Goal: Information Seeking & Learning: Learn about a topic

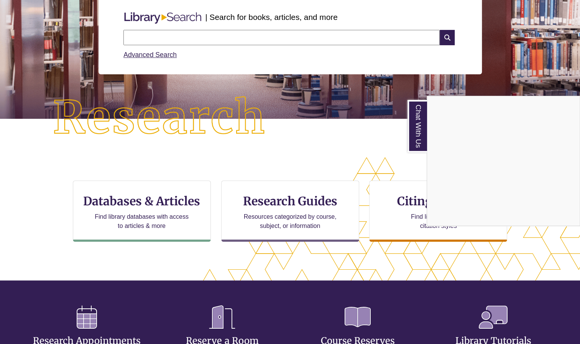
scroll to position [105, 0]
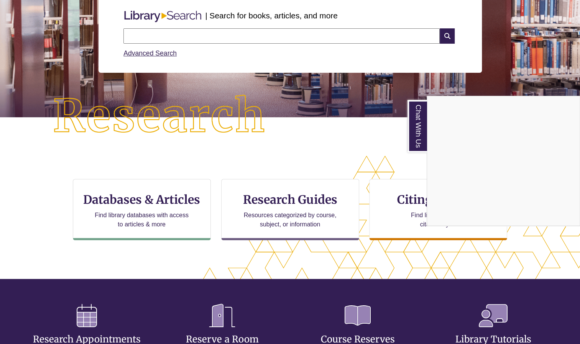
click at [259, 205] on div "Chat With Us" at bounding box center [290, 172] width 580 height 344
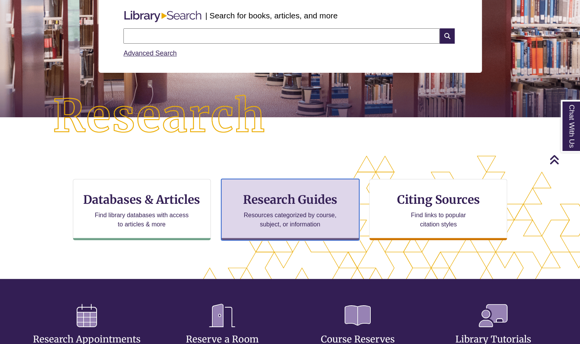
click at [282, 204] on h3 "Research Guides" at bounding box center [290, 199] width 125 height 15
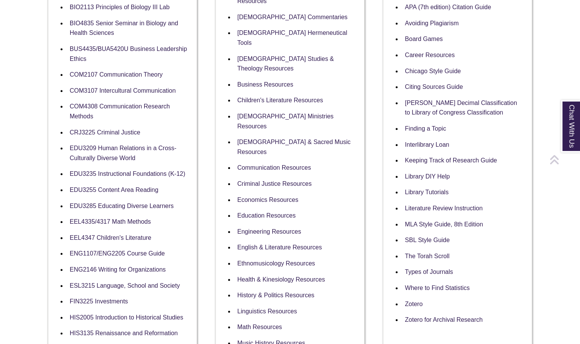
scroll to position [225, 0]
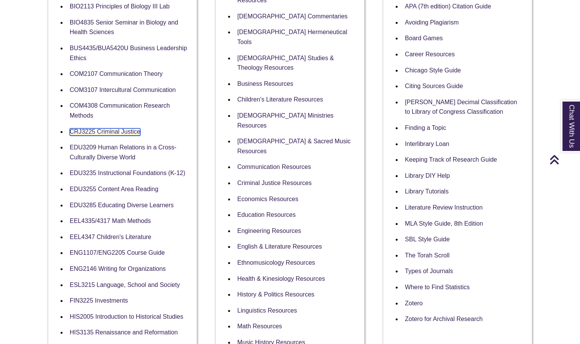
click at [91, 134] on link "CRJ3225 Criminal Justice" at bounding box center [105, 131] width 71 height 7
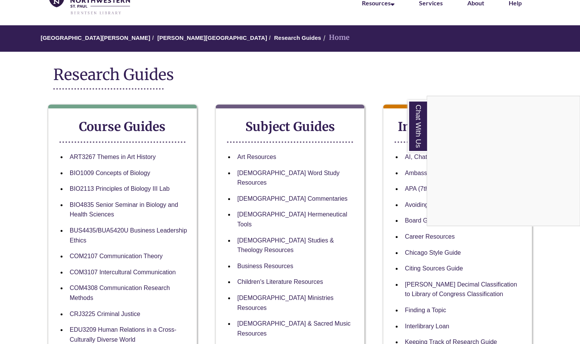
scroll to position [0, 0]
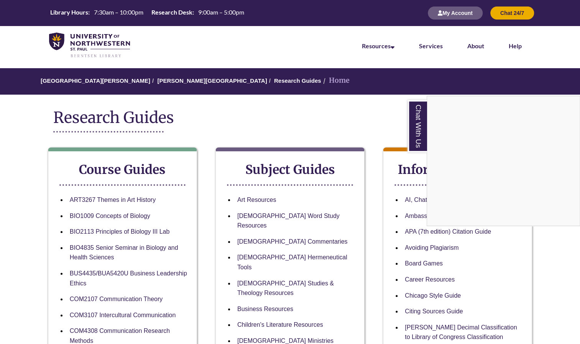
click at [259, 80] on div "Chat With Us" at bounding box center [290, 172] width 580 height 344
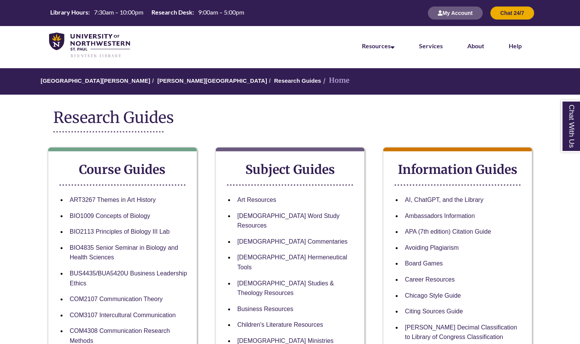
click at [321, 81] on li "Home" at bounding box center [335, 80] width 28 height 11
click at [84, 81] on link "University of Northwestern - St. Paul" at bounding box center [96, 80] width 110 height 7
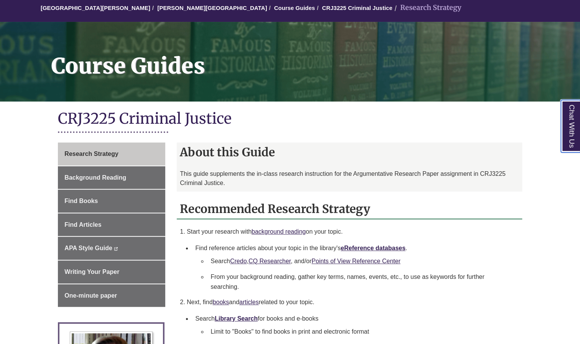
scroll to position [72, 0]
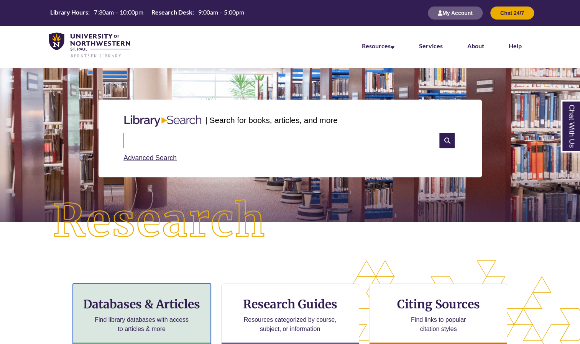
click at [147, 301] on h3 "Databases & Articles" at bounding box center [141, 304] width 125 height 15
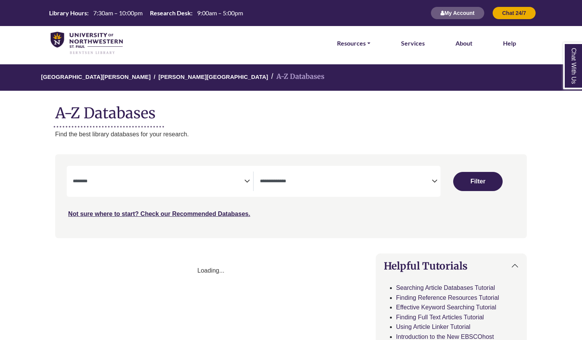
select select "Database Subject Filter"
select select "Database Types Filter"
select select "Database Subject Filter"
select select "Database Types Filter"
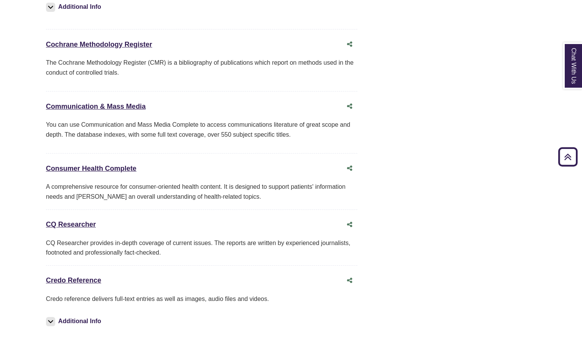
scroll to position [1711, 9]
click at [89, 220] on link "CQ Researcher This link opens in a new window" at bounding box center [71, 224] width 50 height 8
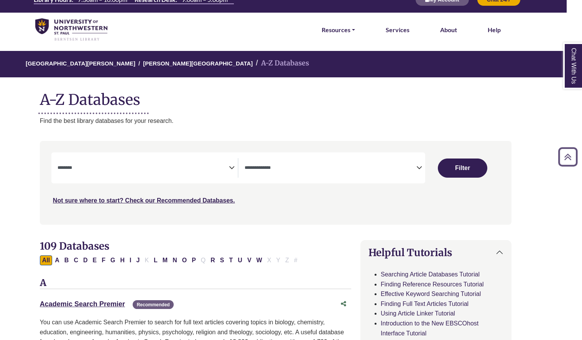
scroll to position [10, 15]
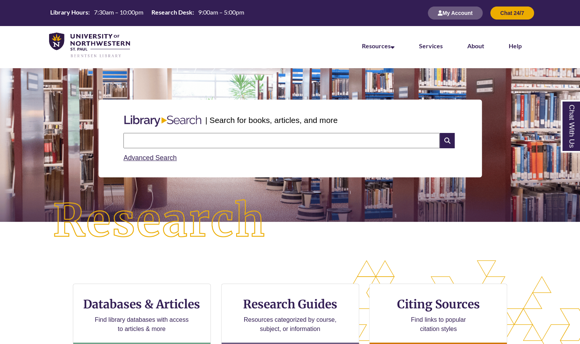
click at [242, 142] on input "text" at bounding box center [281, 140] width 316 height 15
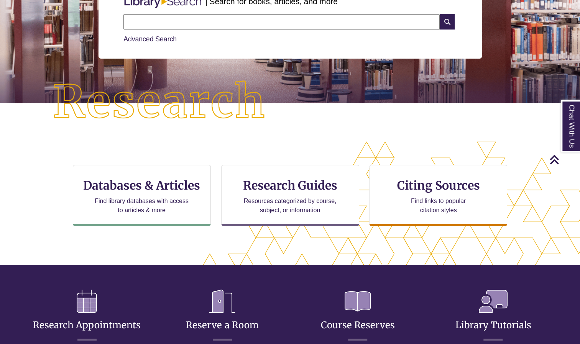
scroll to position [117, 0]
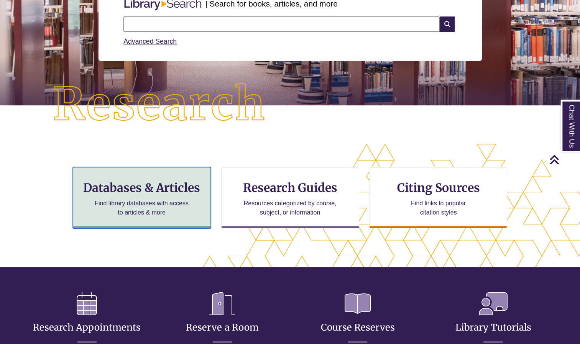
click at [153, 186] on h3 "Databases & Articles" at bounding box center [141, 188] width 125 height 15
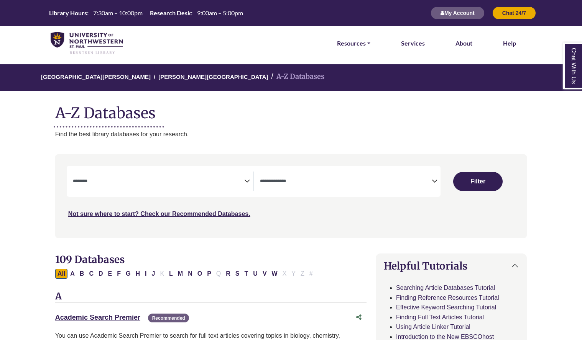
select select "Database Subject Filter"
select select "Database Types Filter"
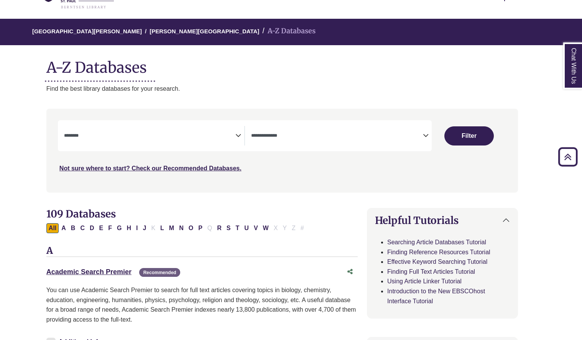
scroll to position [0, 9]
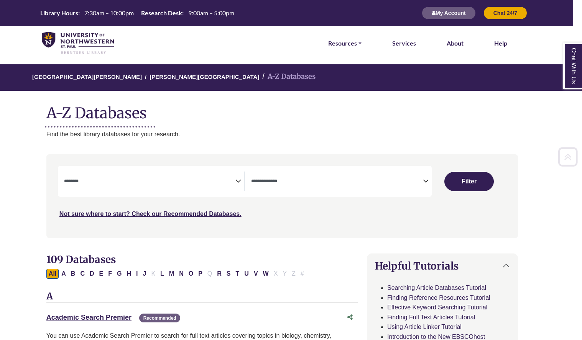
click at [123, 183] on textarea "Search" at bounding box center [150, 182] width 172 height 6
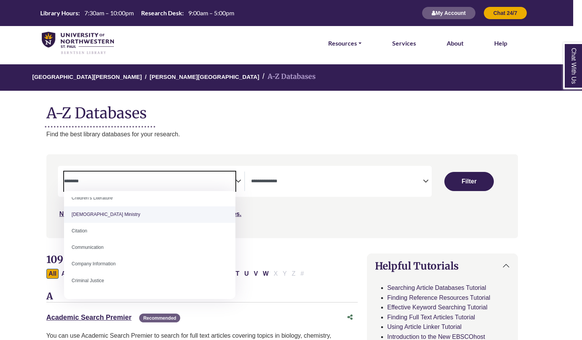
scroll to position [108, 0]
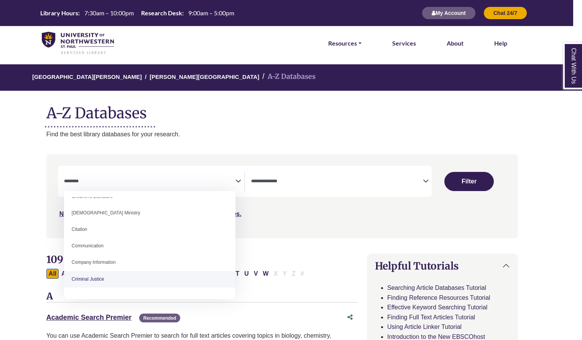
select select "******"
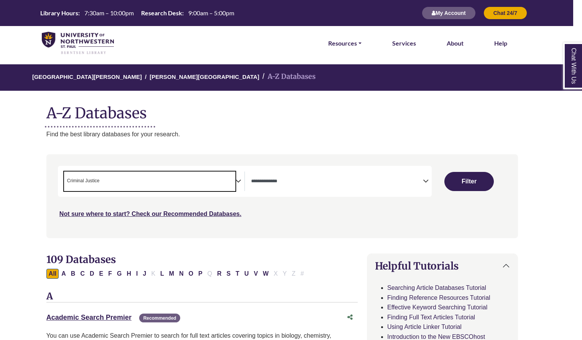
click at [273, 179] on textarea "Search" at bounding box center [337, 182] width 172 height 6
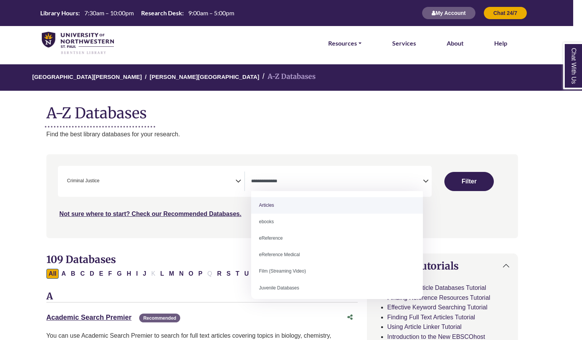
select select "*****"
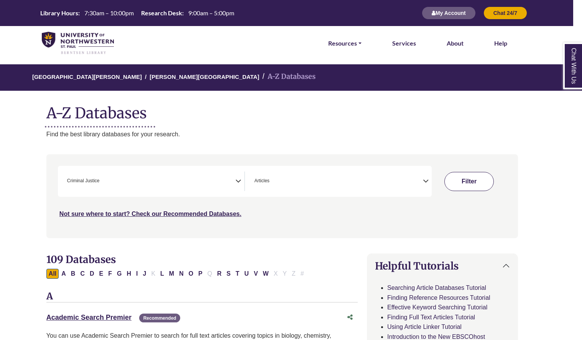
click at [485, 182] on button "Filter" at bounding box center [468, 181] width 49 height 19
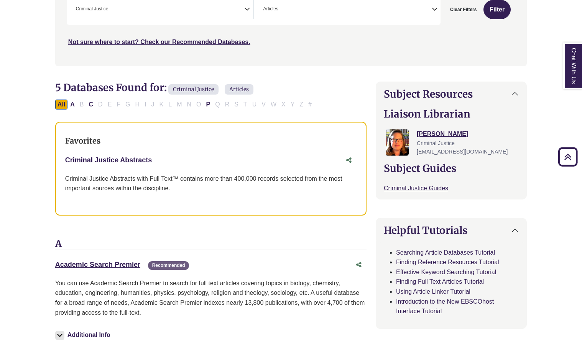
scroll to position [173, 0]
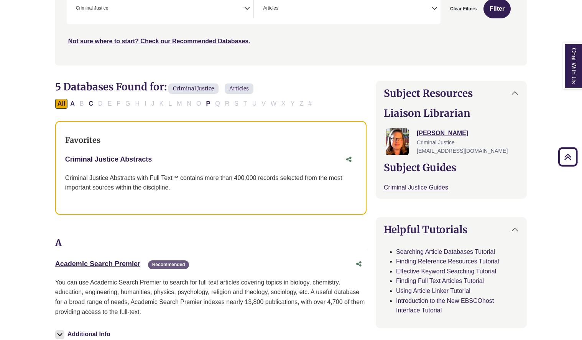
click at [151, 158] on link "Criminal Justice Abstracts This link opens in a new window" at bounding box center [108, 160] width 87 height 8
